Goal: Information Seeking & Learning: Learn about a topic

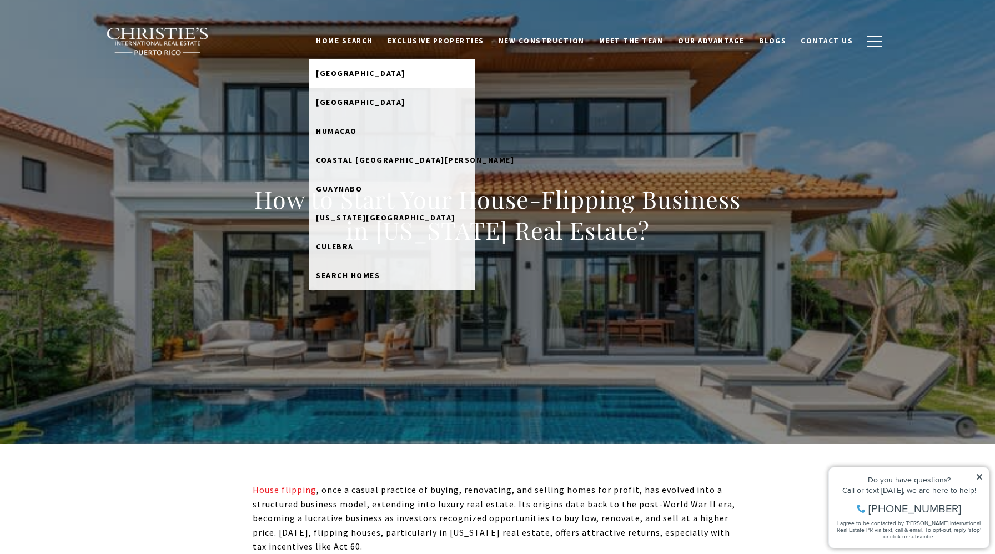
click at [374, 69] on span "[GEOGRAPHIC_DATA]" at bounding box center [360, 73] width 89 height 10
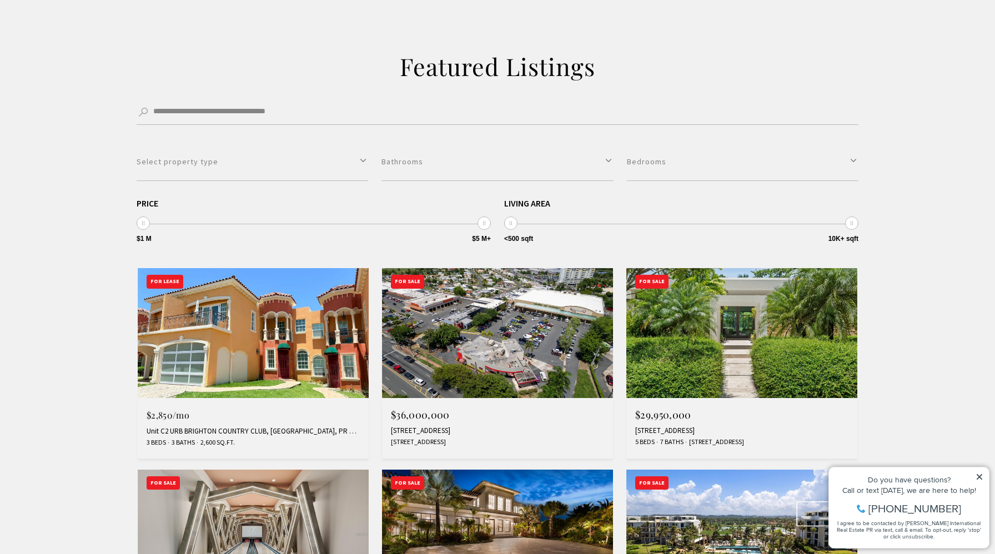
scroll to position [268, 0]
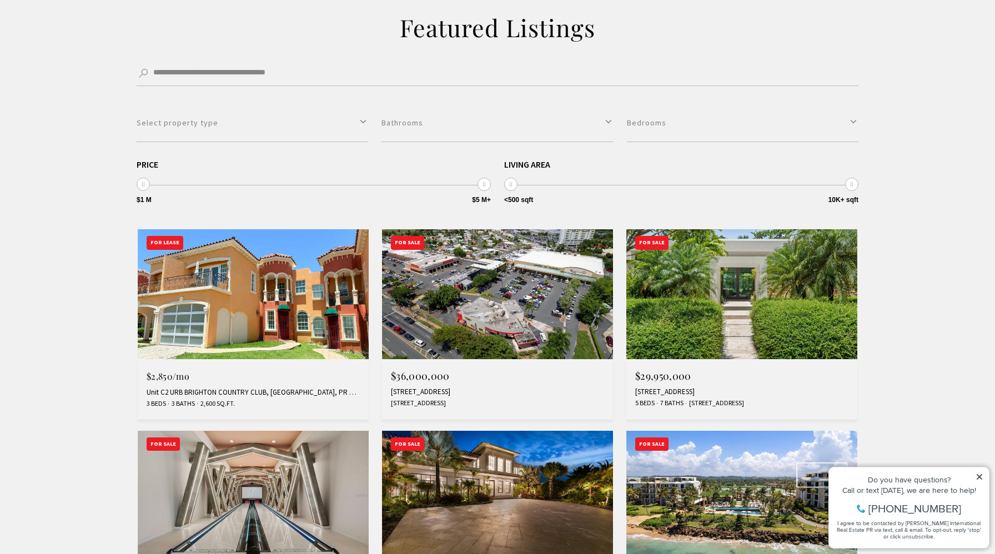
click at [742, 300] on img at bounding box center [741, 294] width 231 height 130
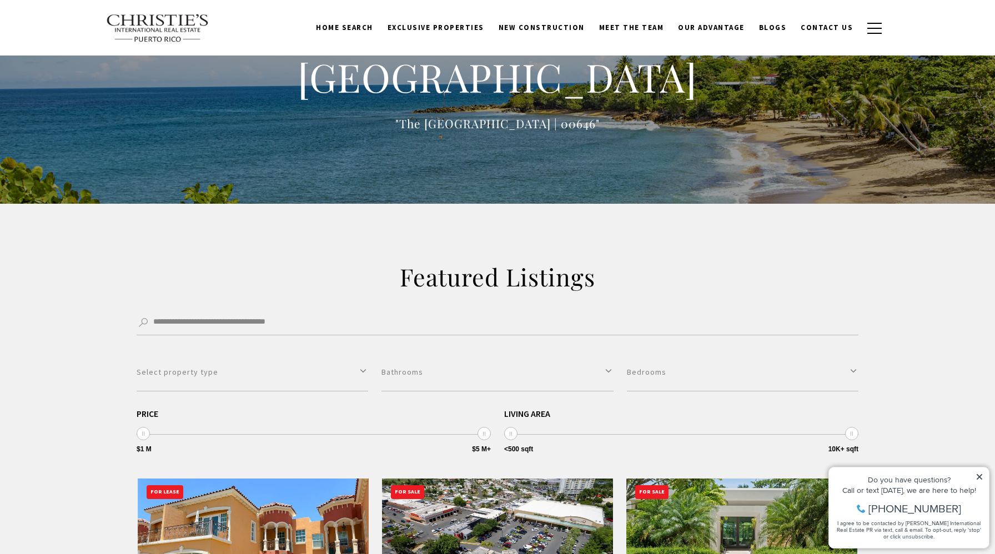
scroll to position [0, 0]
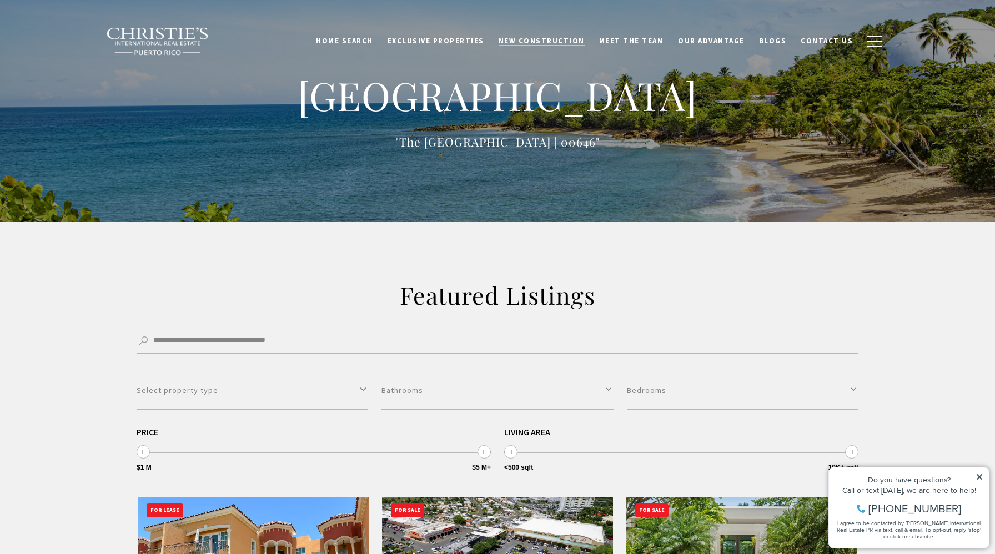
click at [548, 39] on span "New Construction" at bounding box center [541, 40] width 86 height 9
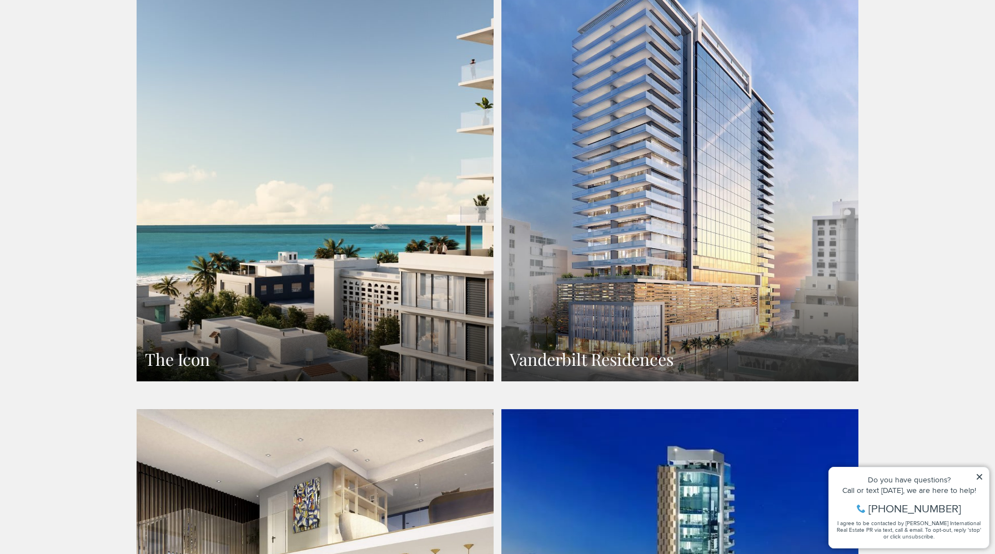
scroll to position [780, 0]
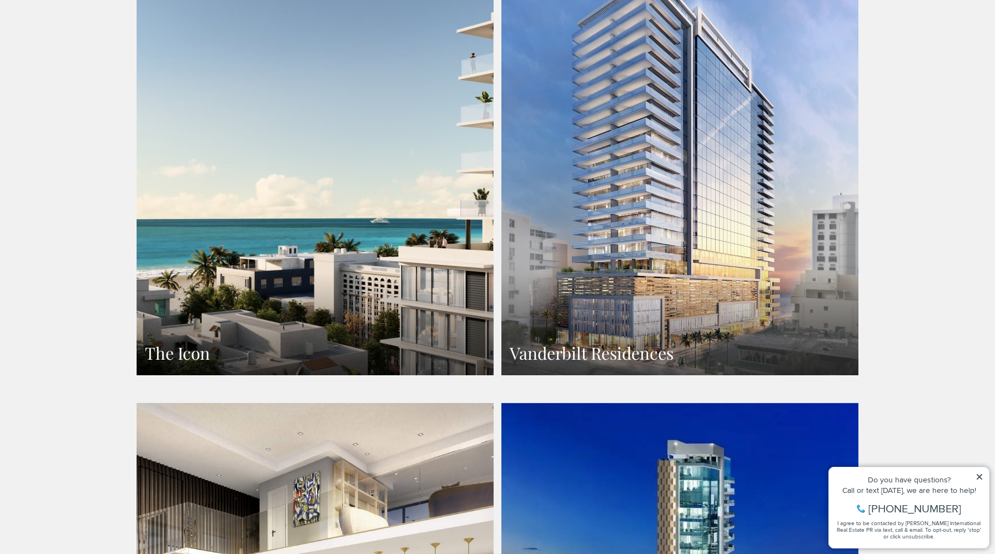
click at [377, 279] on link "The Icon" at bounding box center [315, 158] width 357 height 436
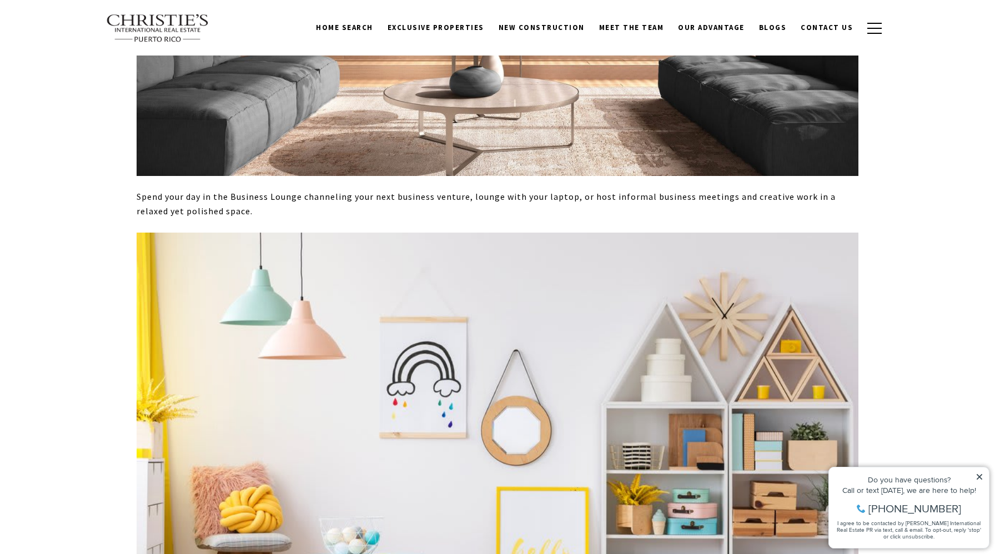
scroll to position [4076, 0]
